Goal: Information Seeking & Learning: Check status

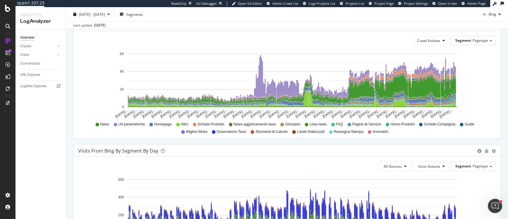
scroll to position [396, 0]
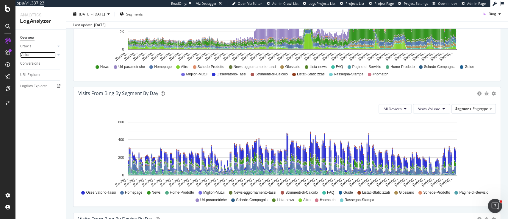
click at [31, 54] on link "Visits" at bounding box center [37, 55] width 35 height 6
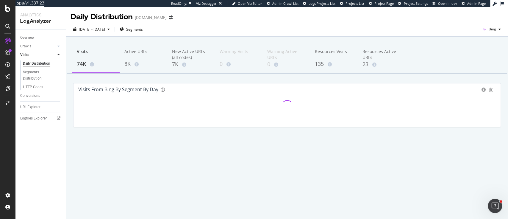
click at [181, 60] on div "7K" at bounding box center [191, 64] width 38 height 8
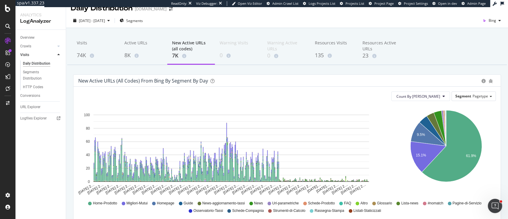
scroll to position [8, 0]
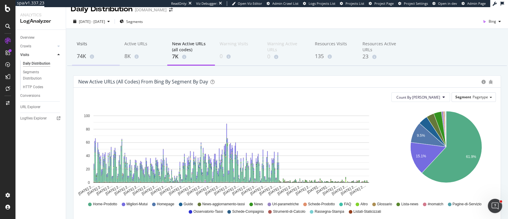
click at [89, 49] on div "Visits" at bounding box center [96, 46] width 38 height 11
